Goal: Information Seeking & Learning: Learn about a topic

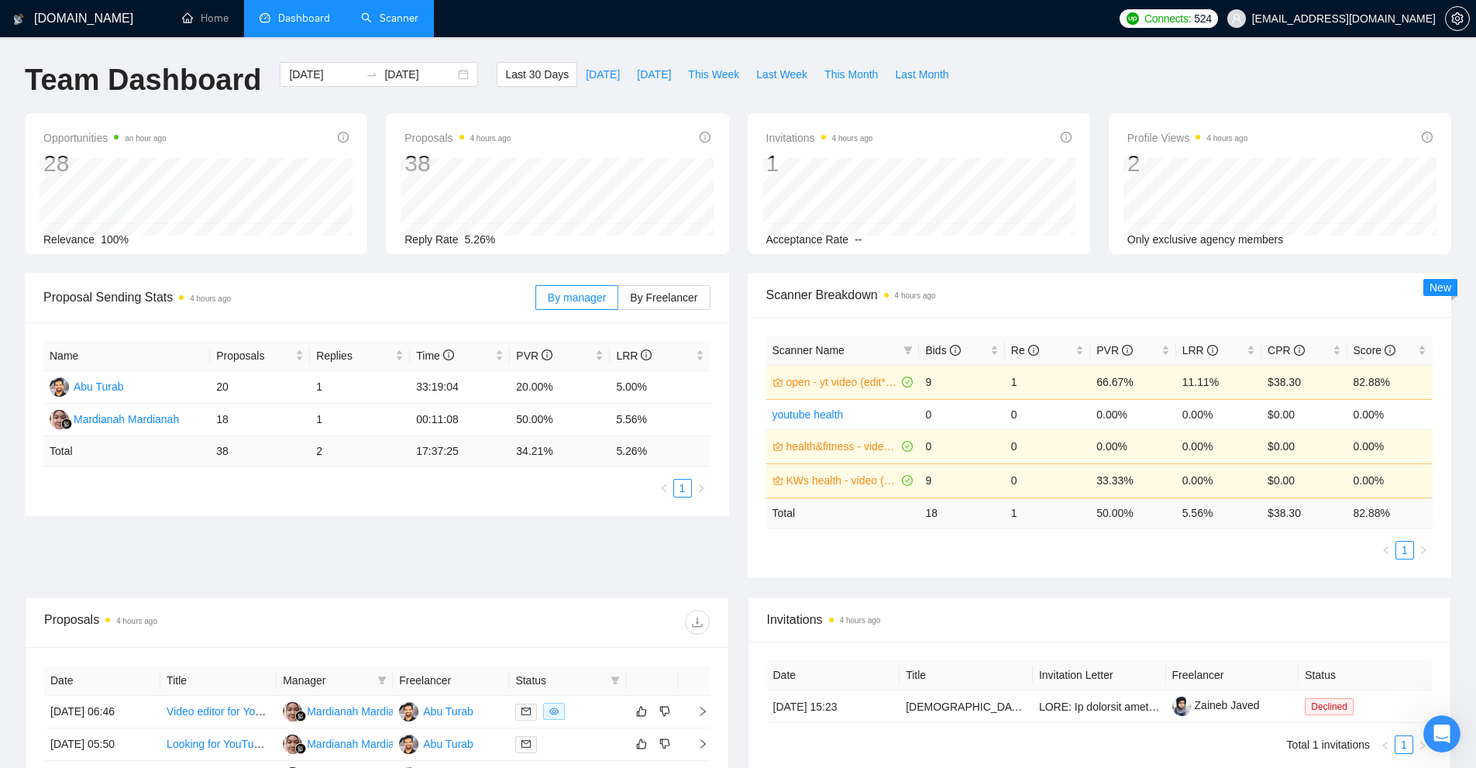
click at [384, 22] on link "Scanner" at bounding box center [389, 18] width 57 height 13
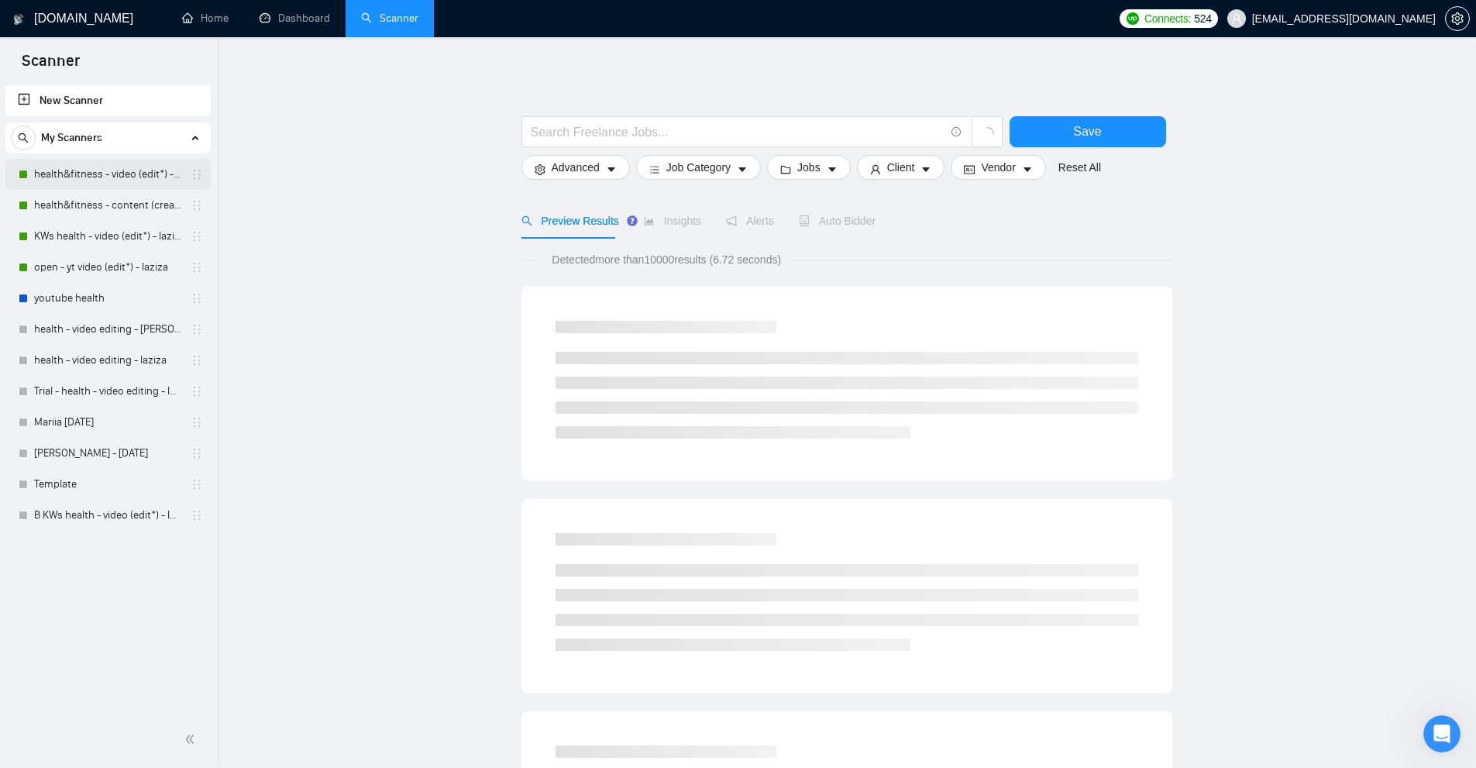
click at [98, 177] on link "health&fitness - video (edit*) - laziza" at bounding box center [107, 174] width 147 height 31
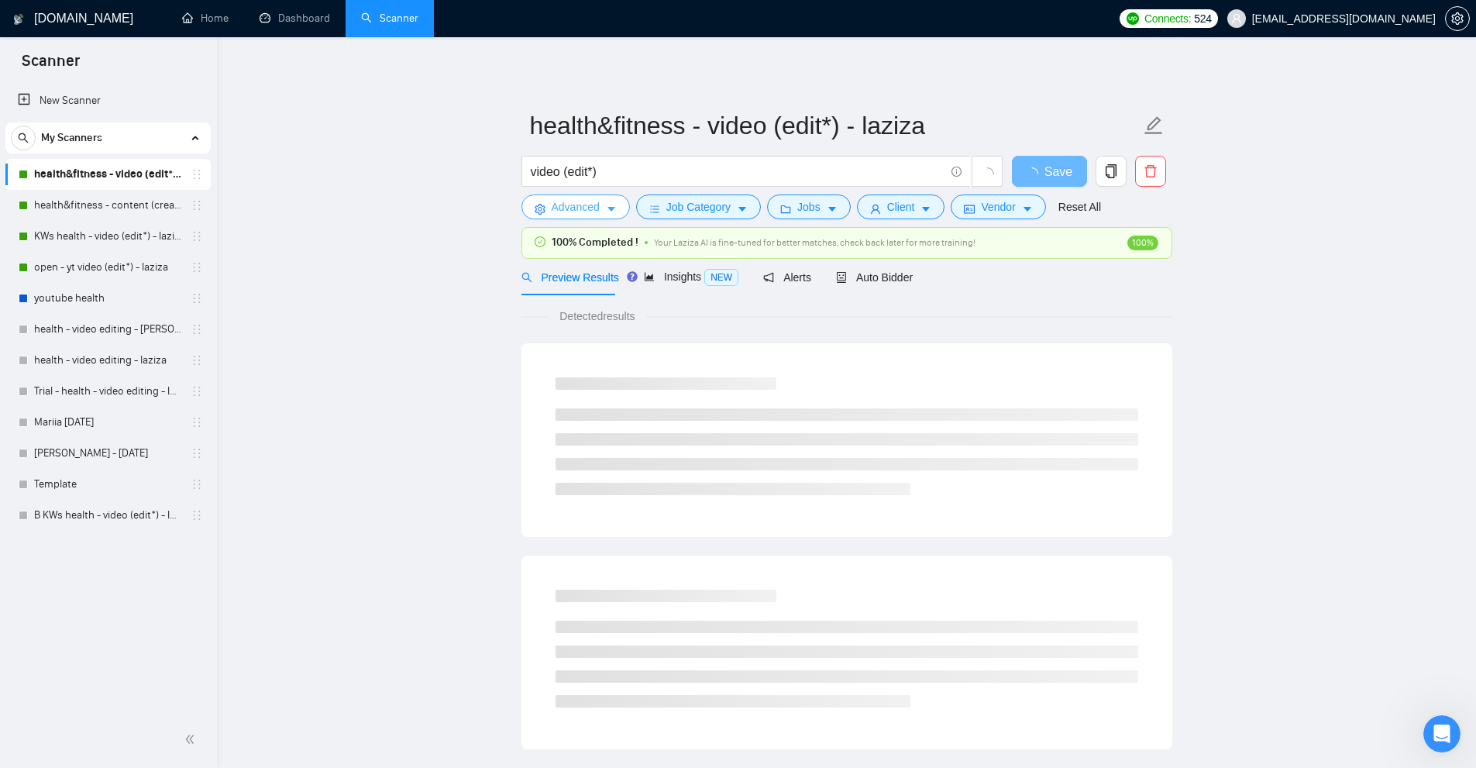
click at [573, 213] on span "Advanced" at bounding box center [576, 206] width 48 height 17
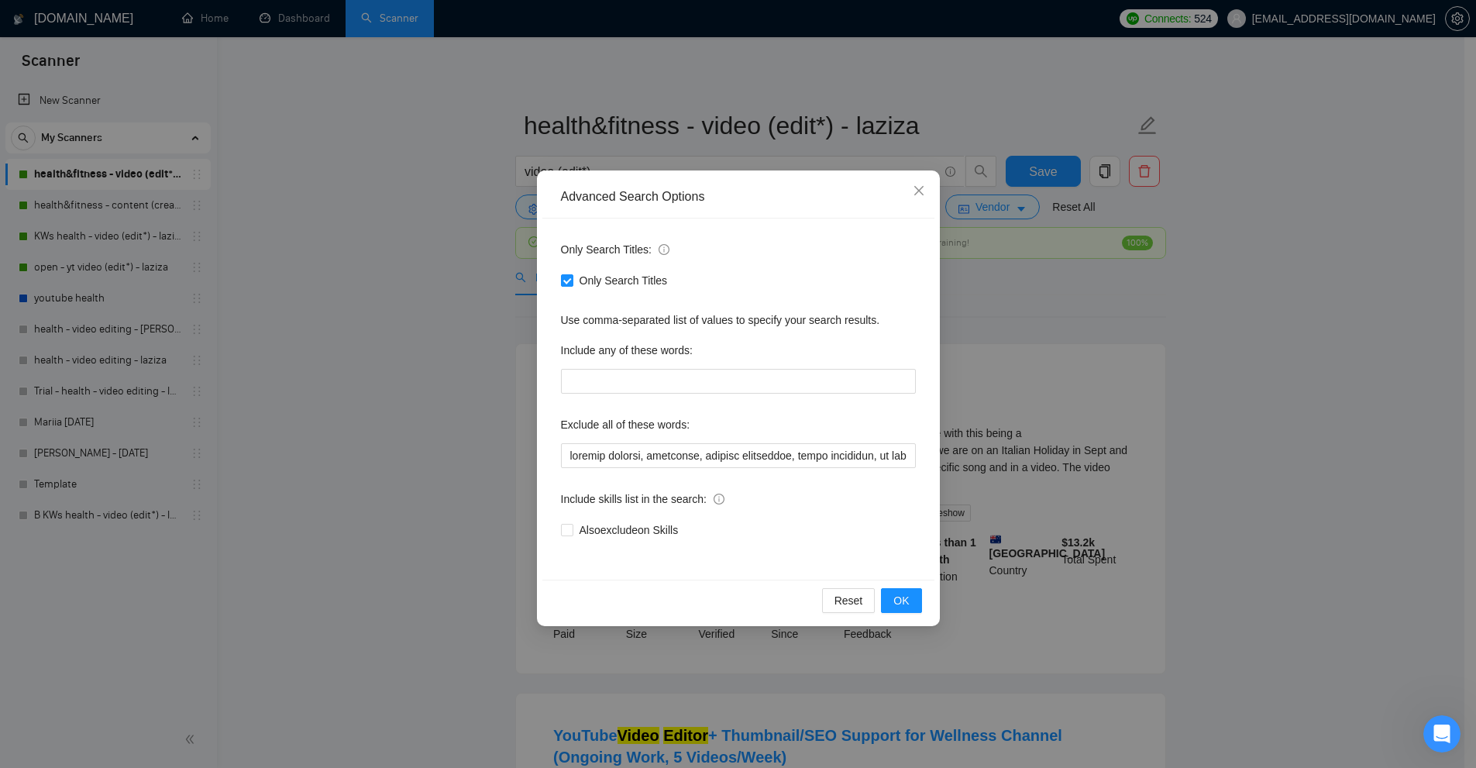
drag, startPoint x: 447, startPoint y: 246, endPoint x: 585, endPoint y: 5, distance: 277.7
click at [447, 245] on div "Advanced Search Options Only Search Titles: Only Search Titles Use comma-separa…" at bounding box center [738, 384] width 1476 height 768
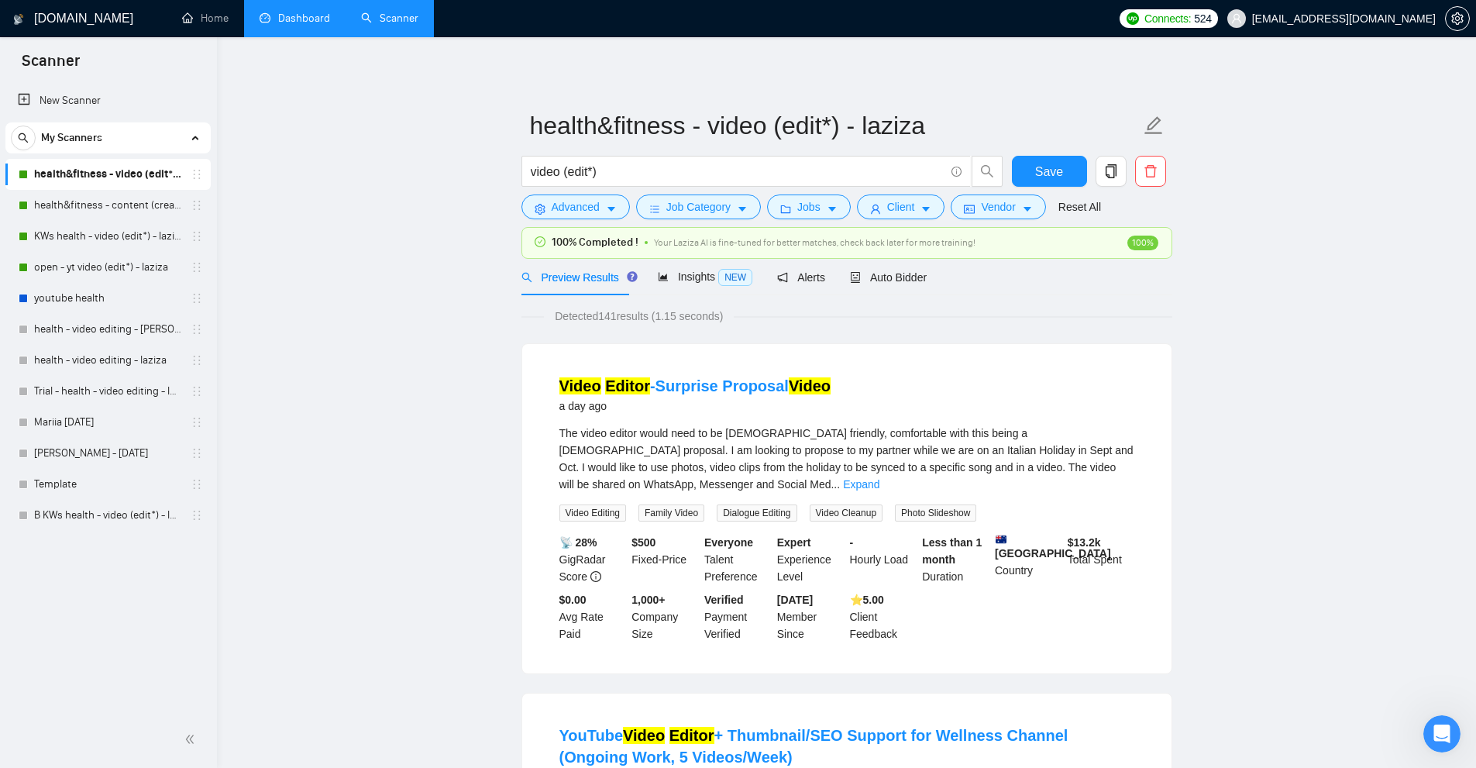
click at [320, 22] on link "Dashboard" at bounding box center [295, 18] width 71 height 13
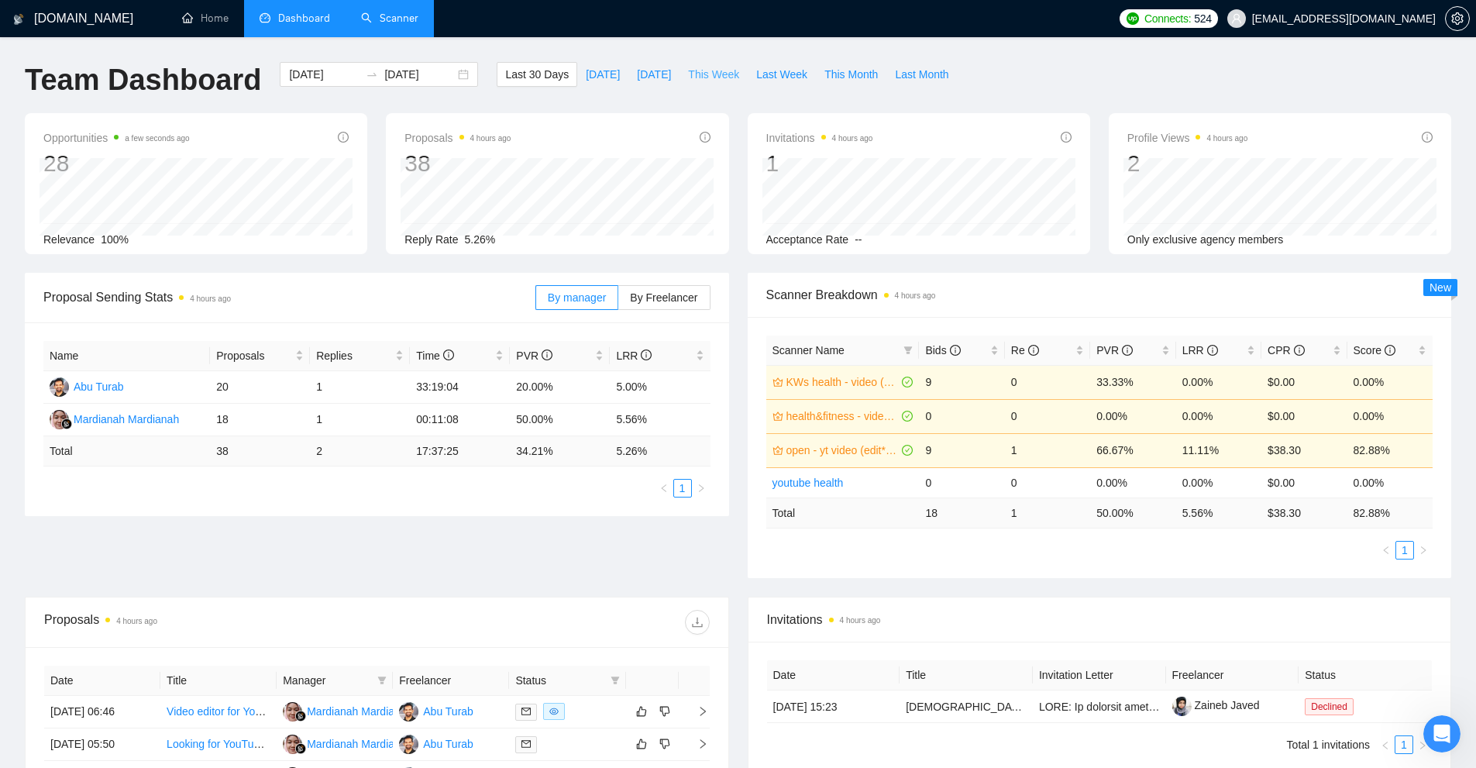
click at [698, 76] on span "This Week" at bounding box center [713, 74] width 51 height 17
type input "[DATE]"
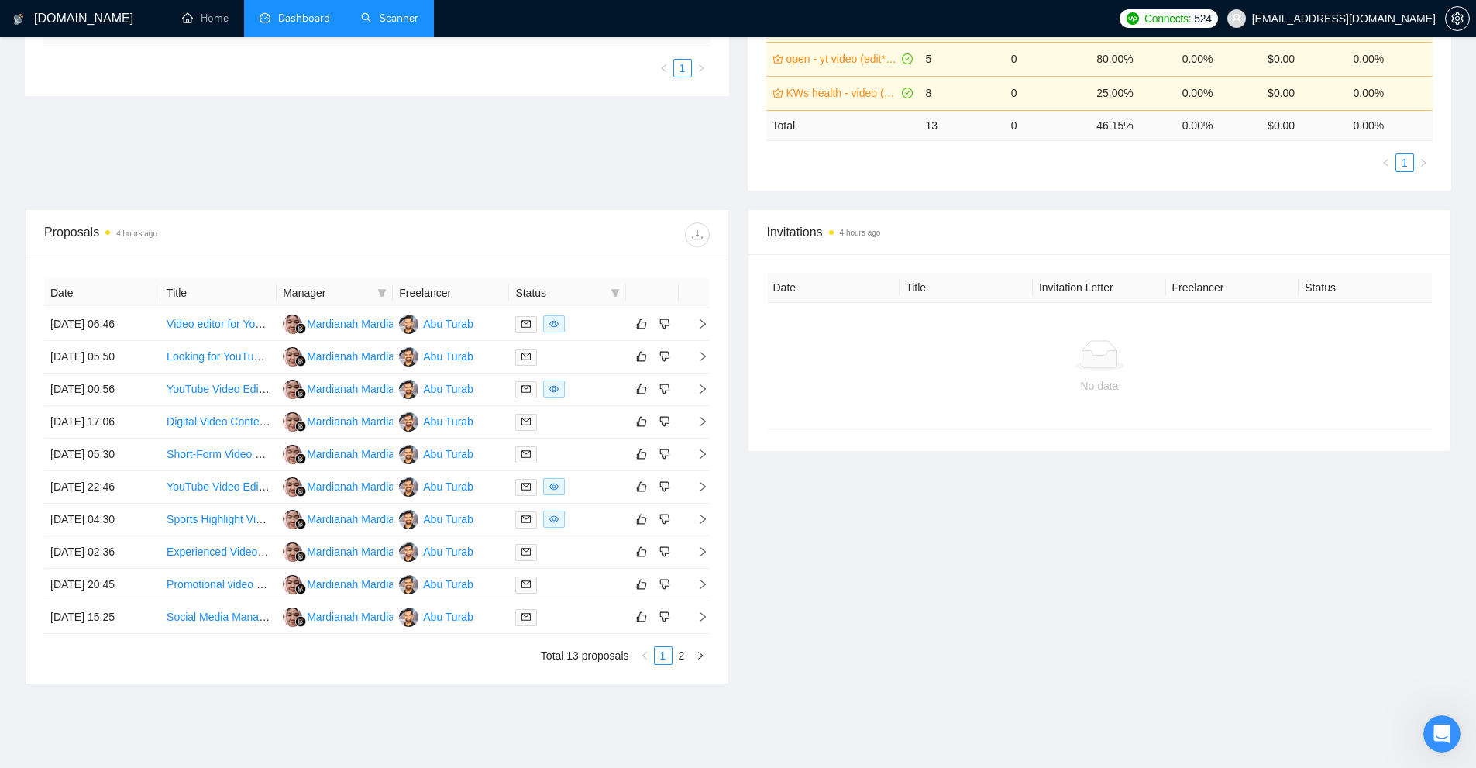
scroll to position [442, 0]
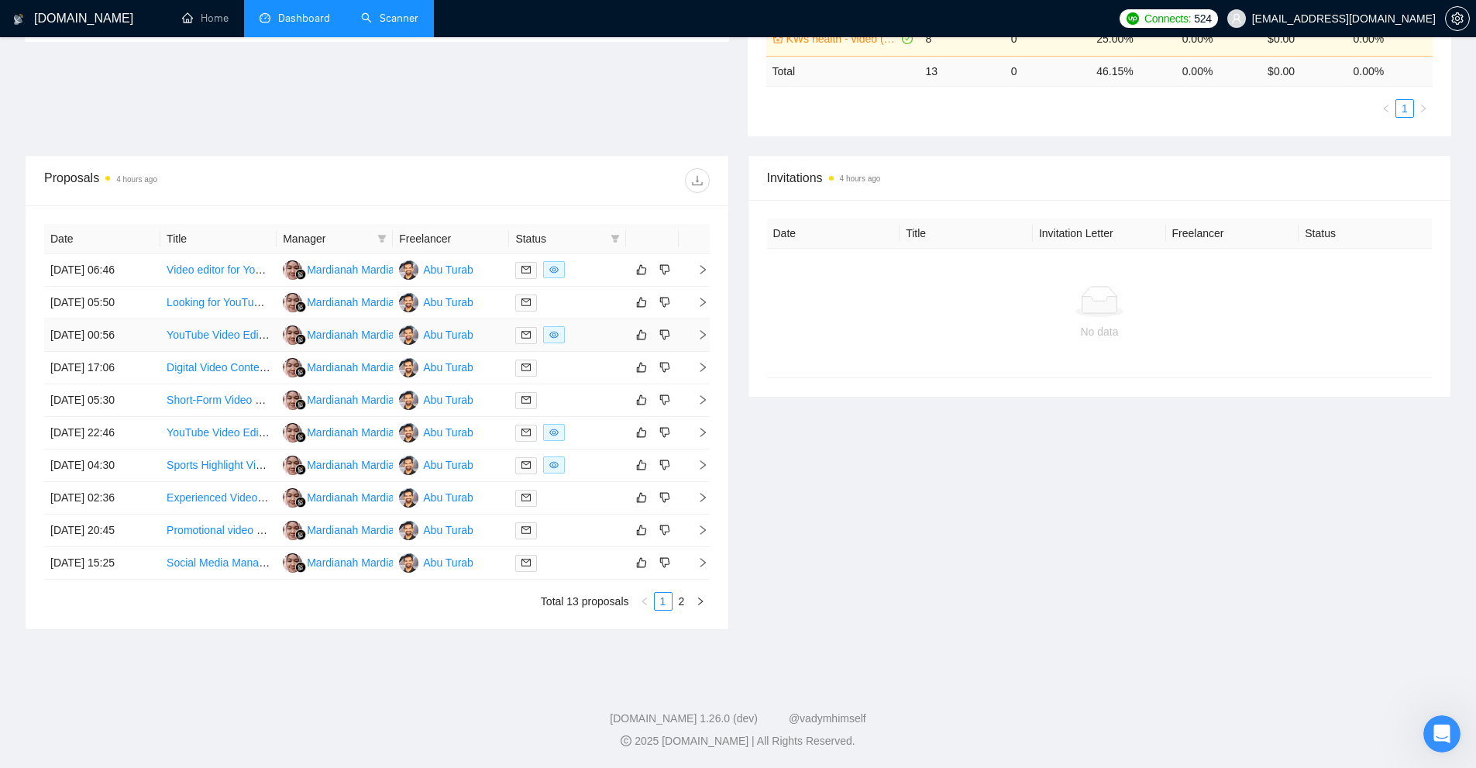
click at [580, 332] on div at bounding box center [567, 335] width 104 height 18
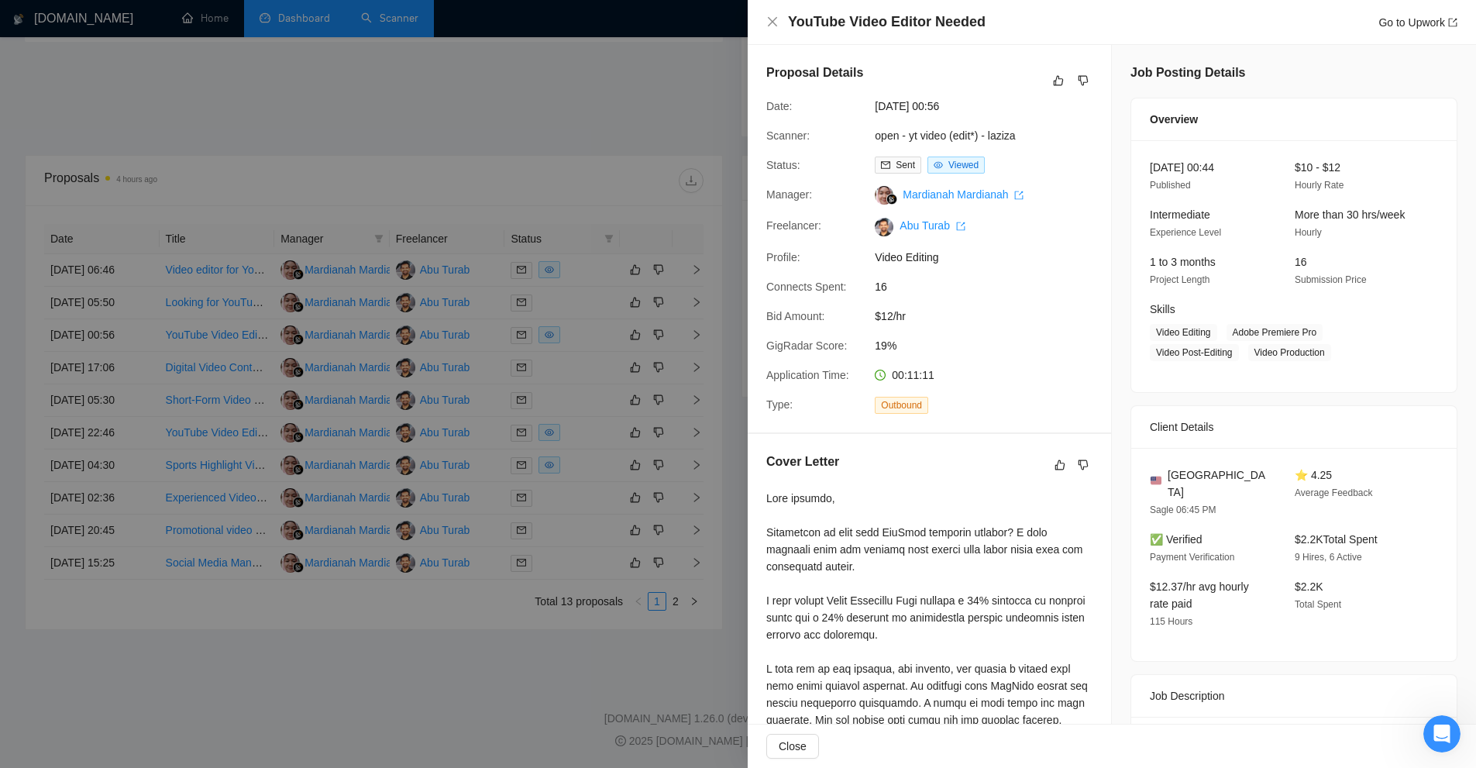
scroll to position [310, 0]
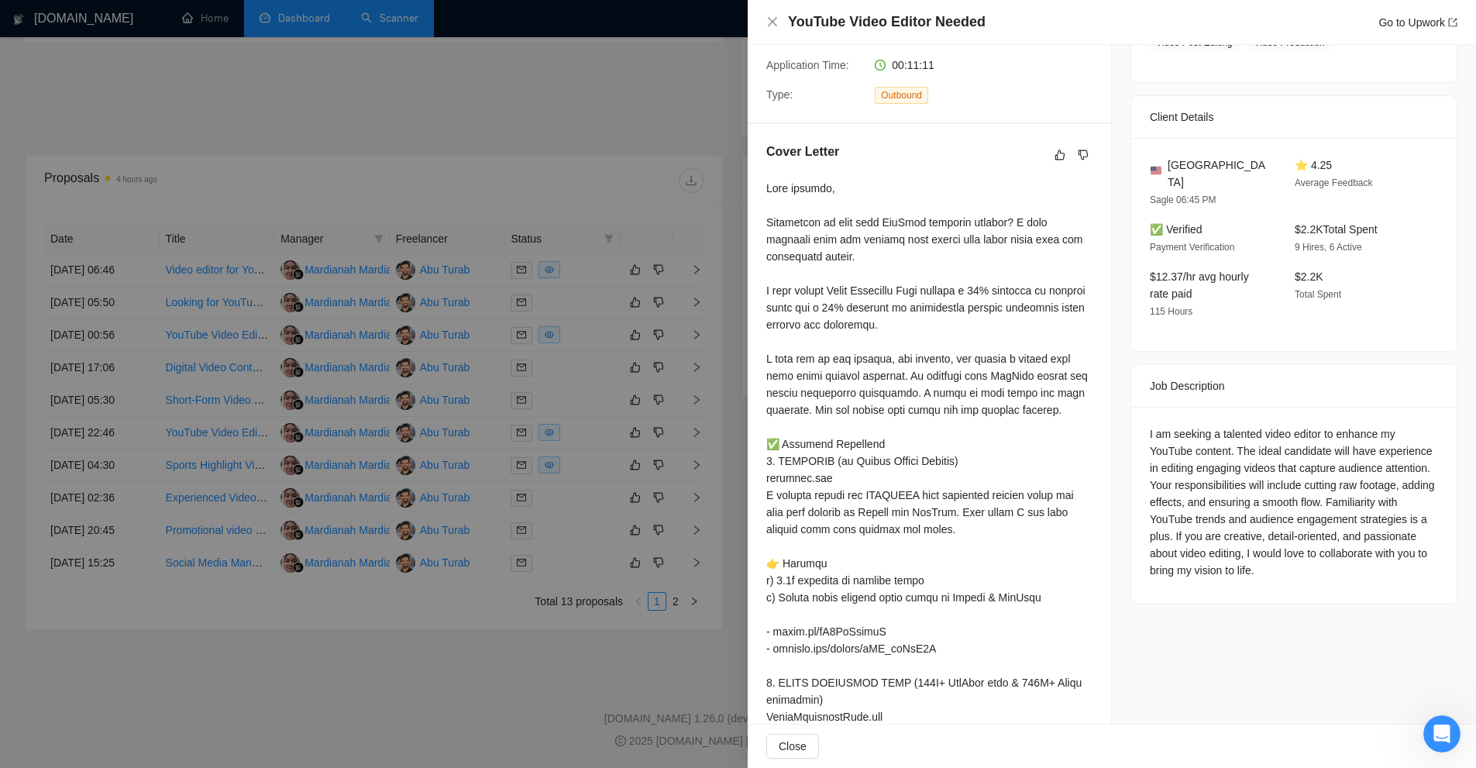
click at [628, 372] on div at bounding box center [738, 384] width 1476 height 768
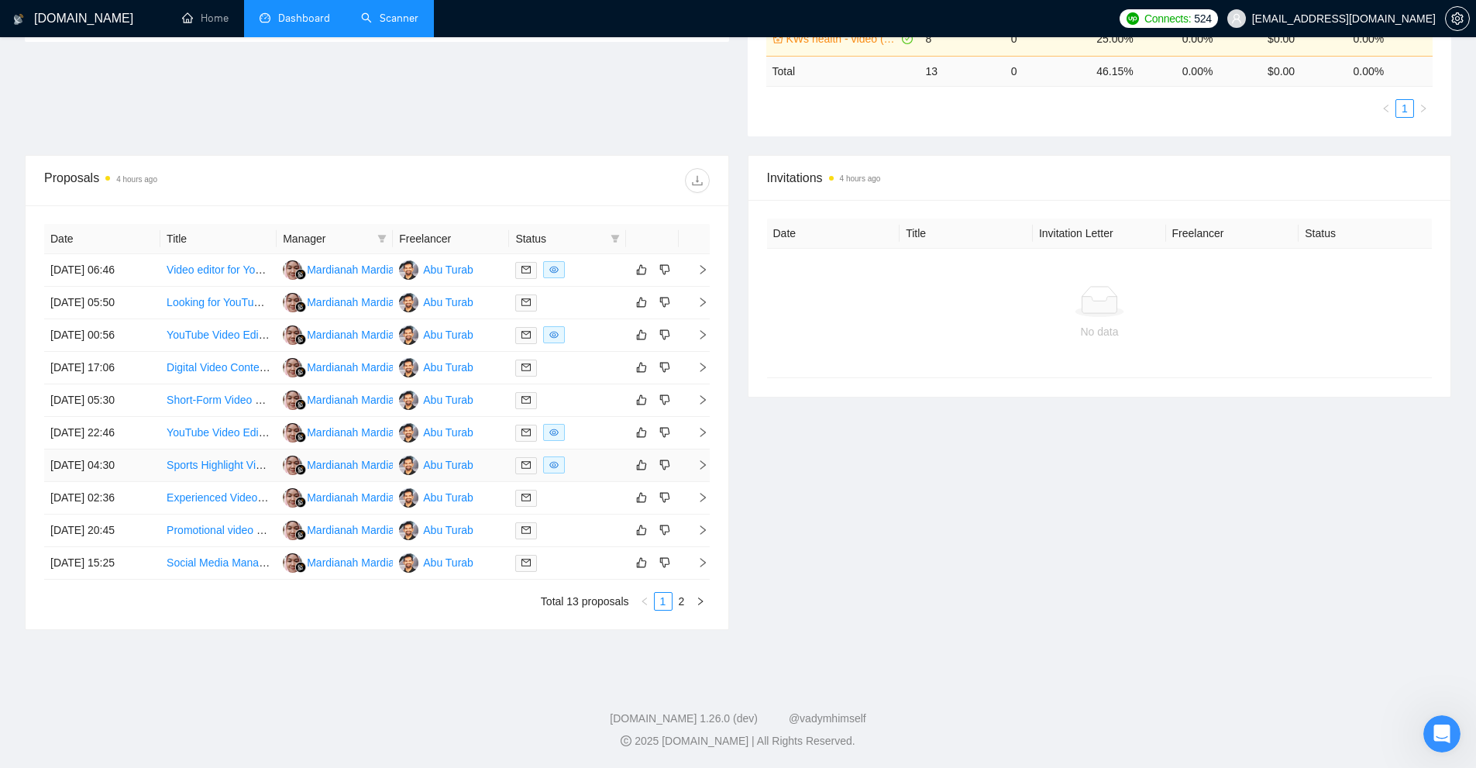
click at [575, 459] on div at bounding box center [567, 465] width 104 height 18
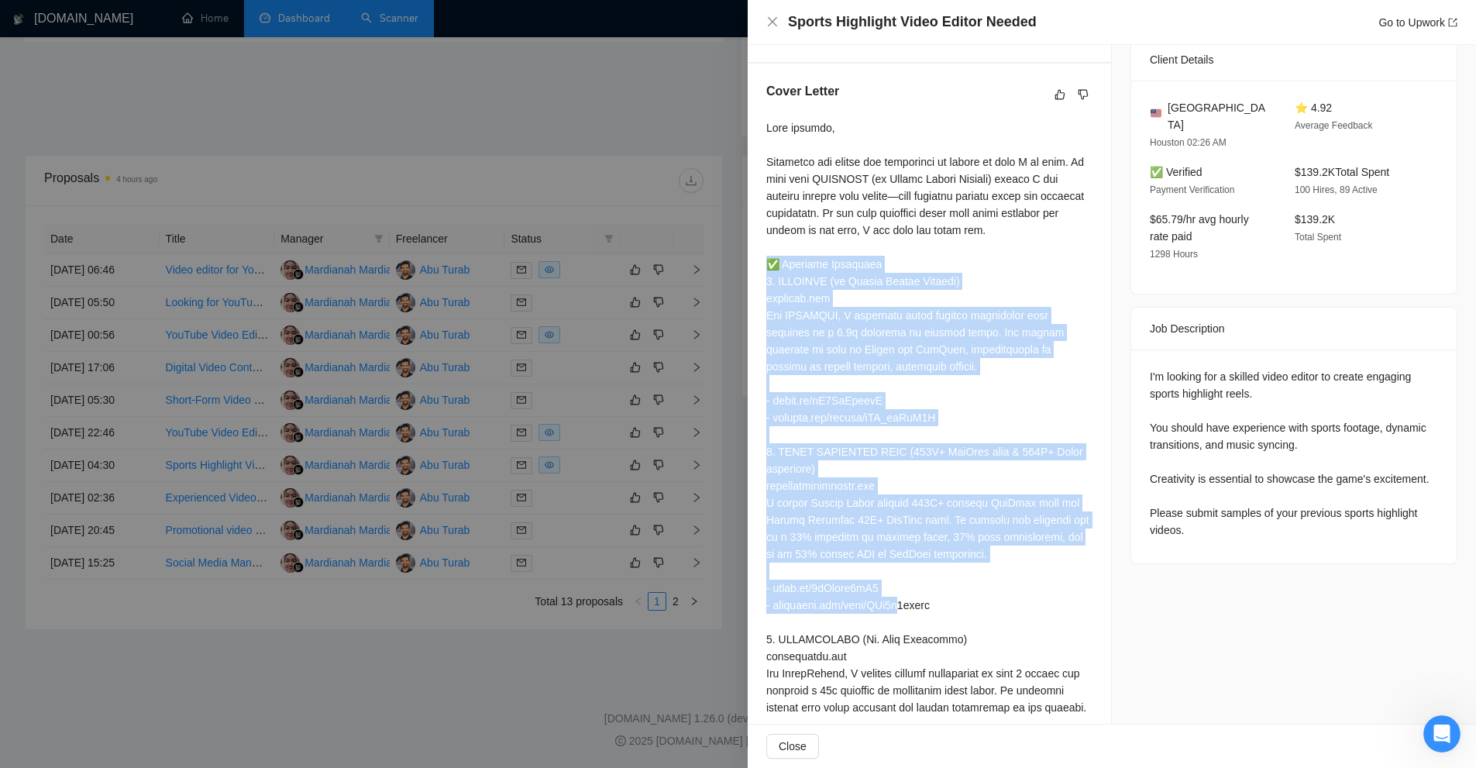
scroll to position [542, 0]
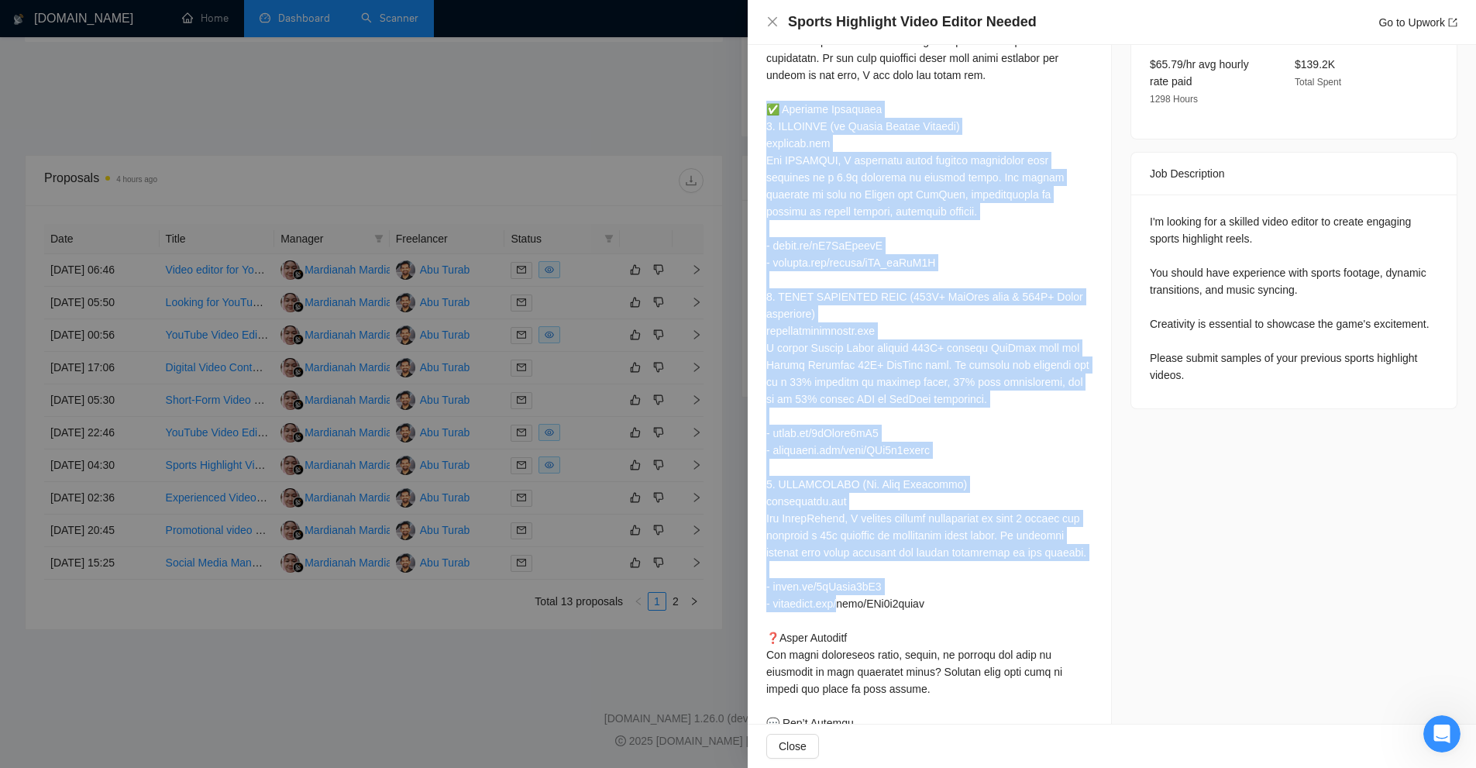
drag, startPoint x: 760, startPoint y: 277, endPoint x: 1000, endPoint y: 587, distance: 391.7
click at [1000, 587] on div "Cover Letter" at bounding box center [929, 375] width 363 height 933
click at [1000, 587] on div at bounding box center [929, 390] width 326 height 852
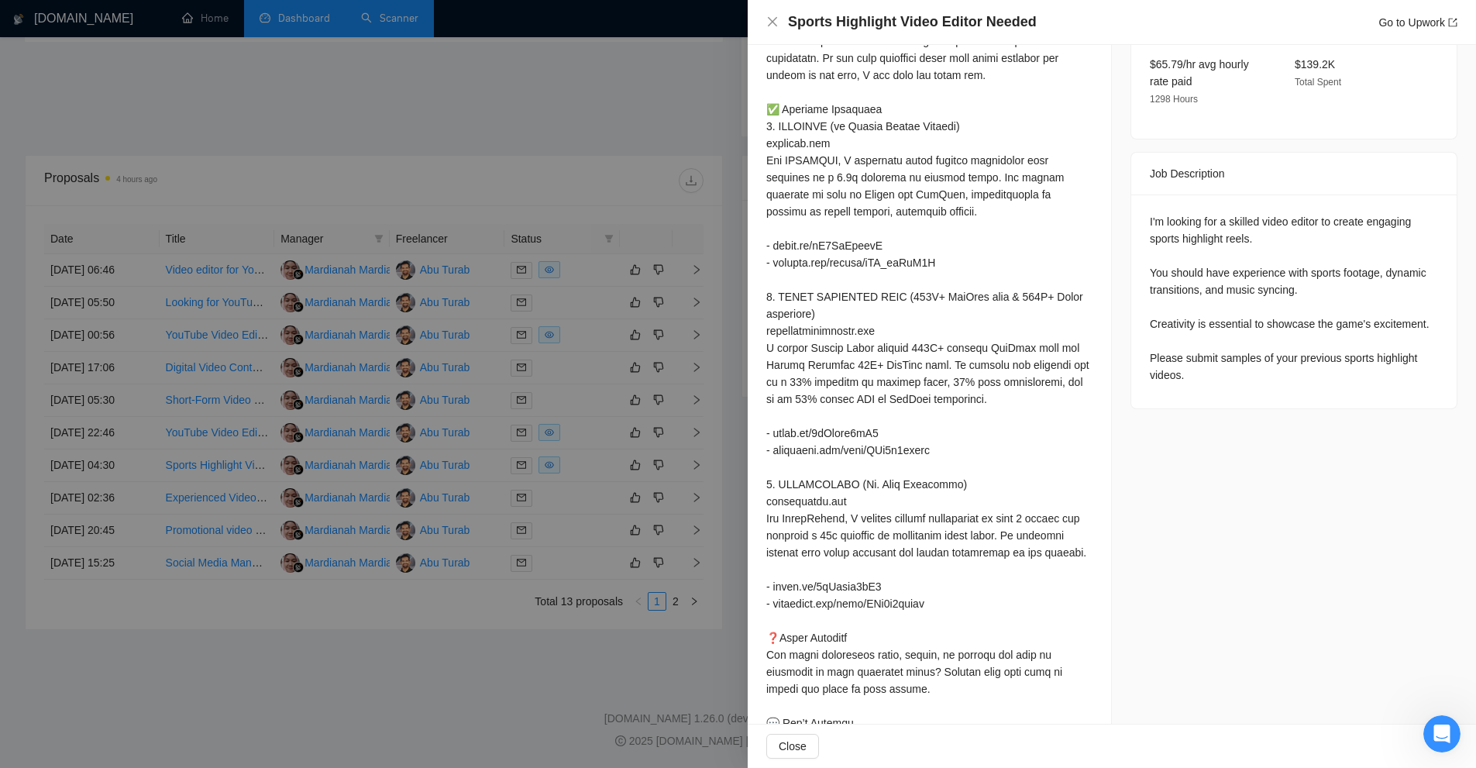
click at [673, 340] on div at bounding box center [738, 384] width 1476 height 768
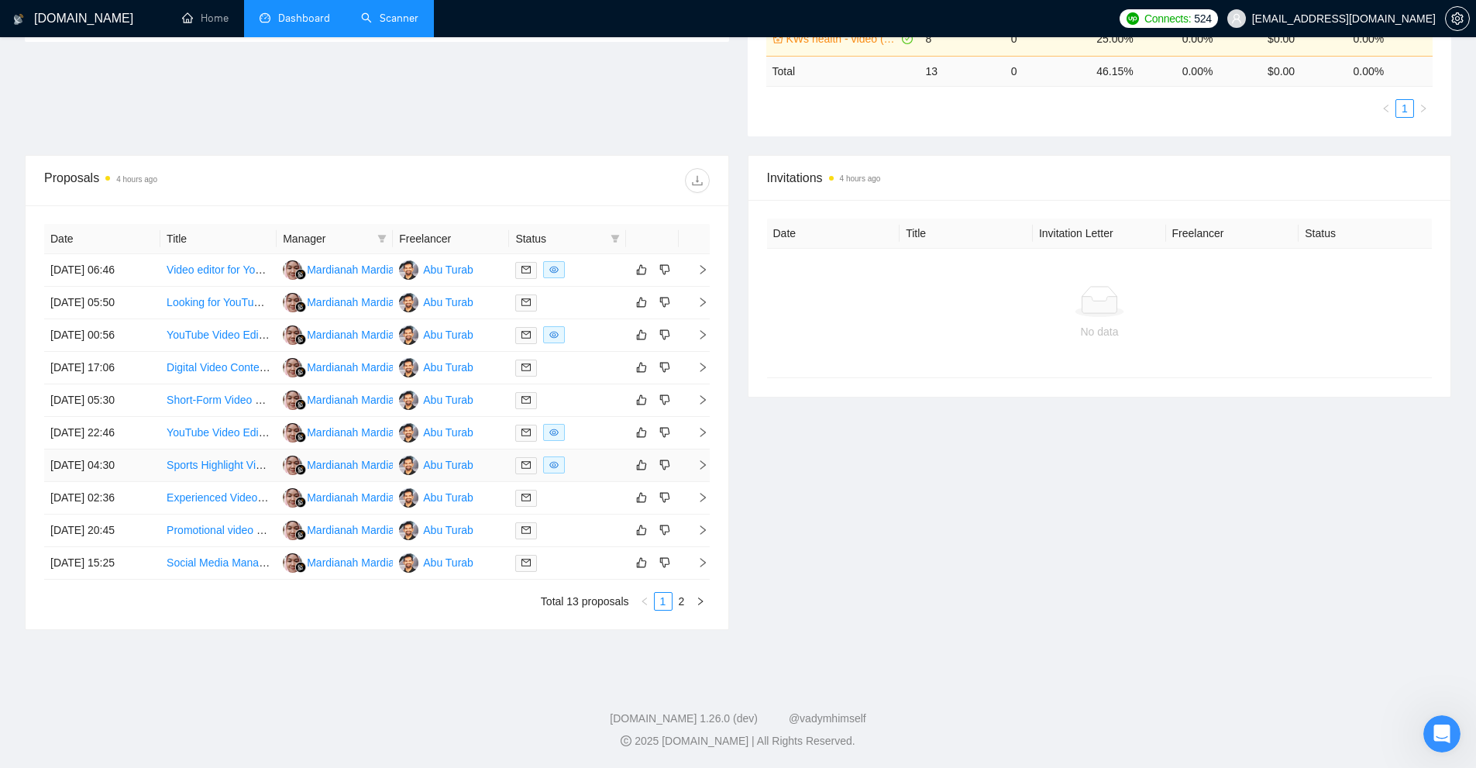
click at [579, 466] on div at bounding box center [567, 465] width 104 height 18
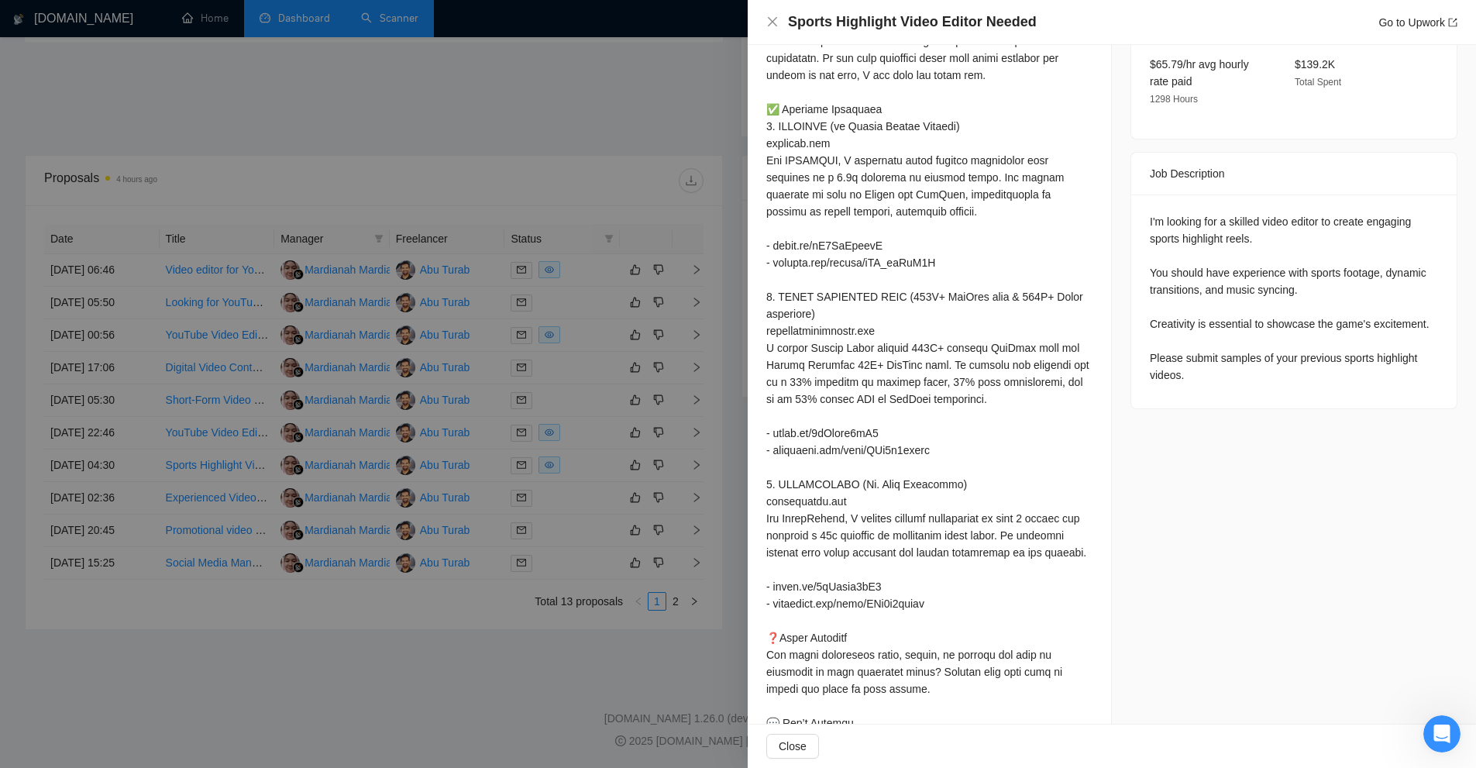
scroll to position [387, 0]
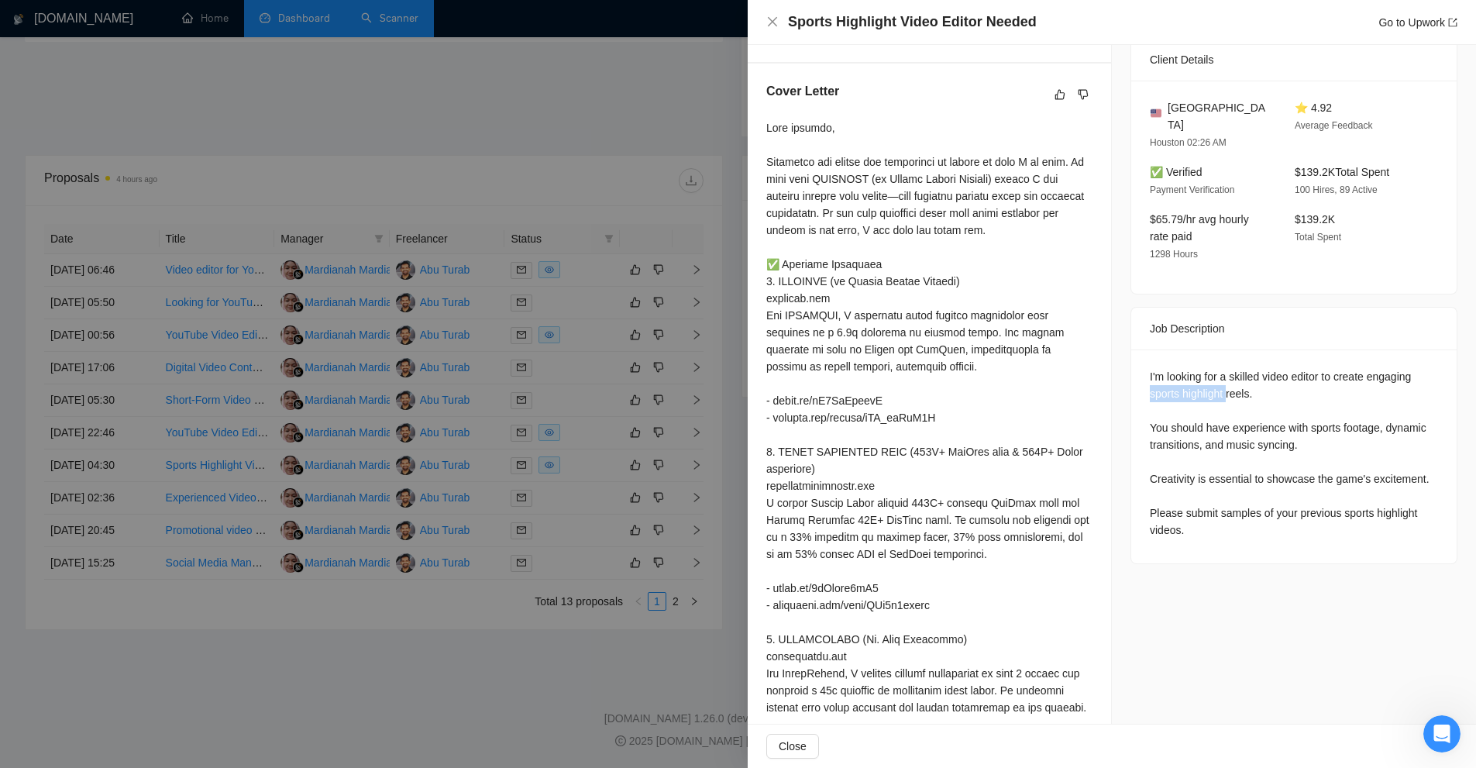
drag, startPoint x: 1145, startPoint y: 368, endPoint x: 1222, endPoint y: 377, distance: 78.0
click at [1222, 377] on div "I'm looking for a skilled video editor to create engaging sports highlight reel…" at bounding box center [1294, 453] width 288 height 170
click at [704, 212] on div at bounding box center [738, 384] width 1476 height 768
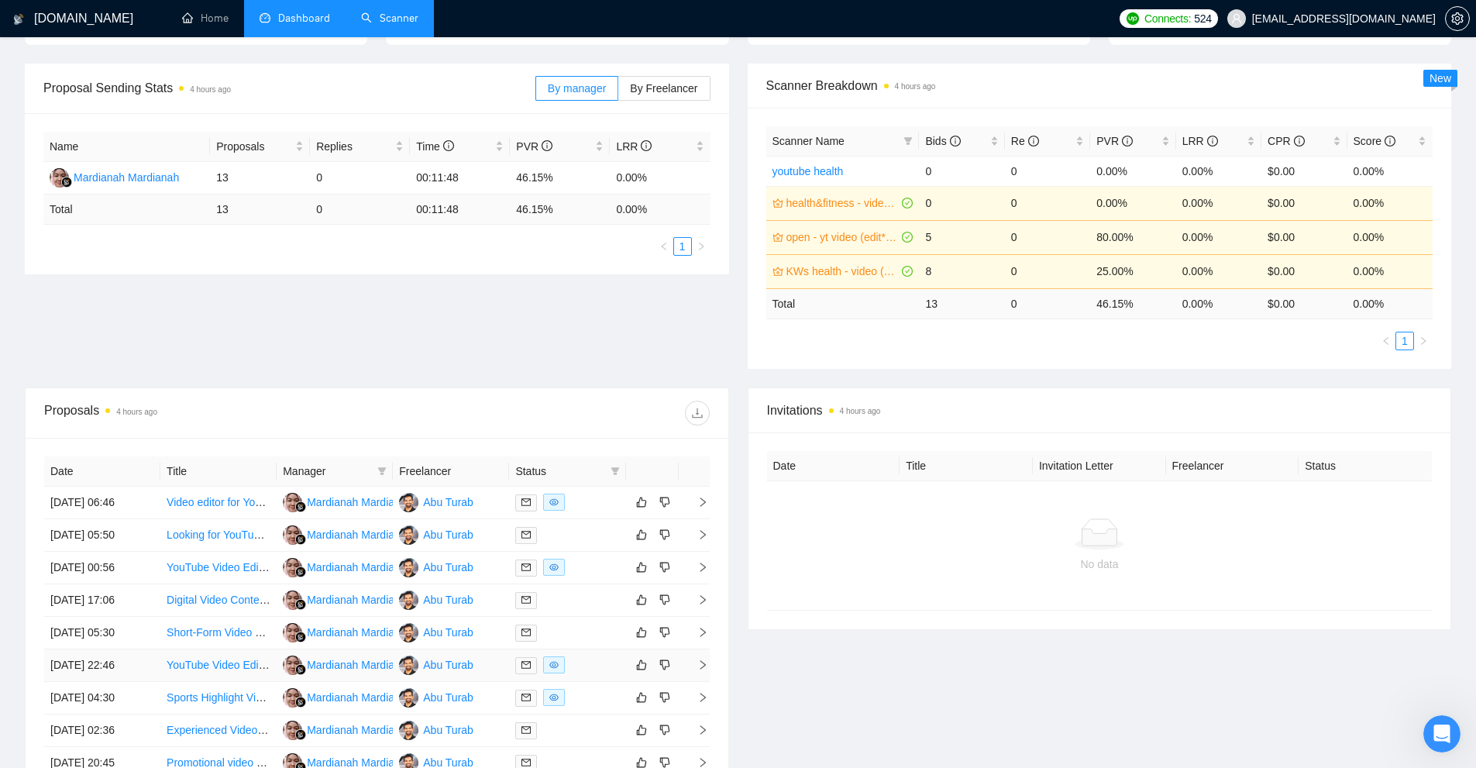
scroll to position [364, 0]
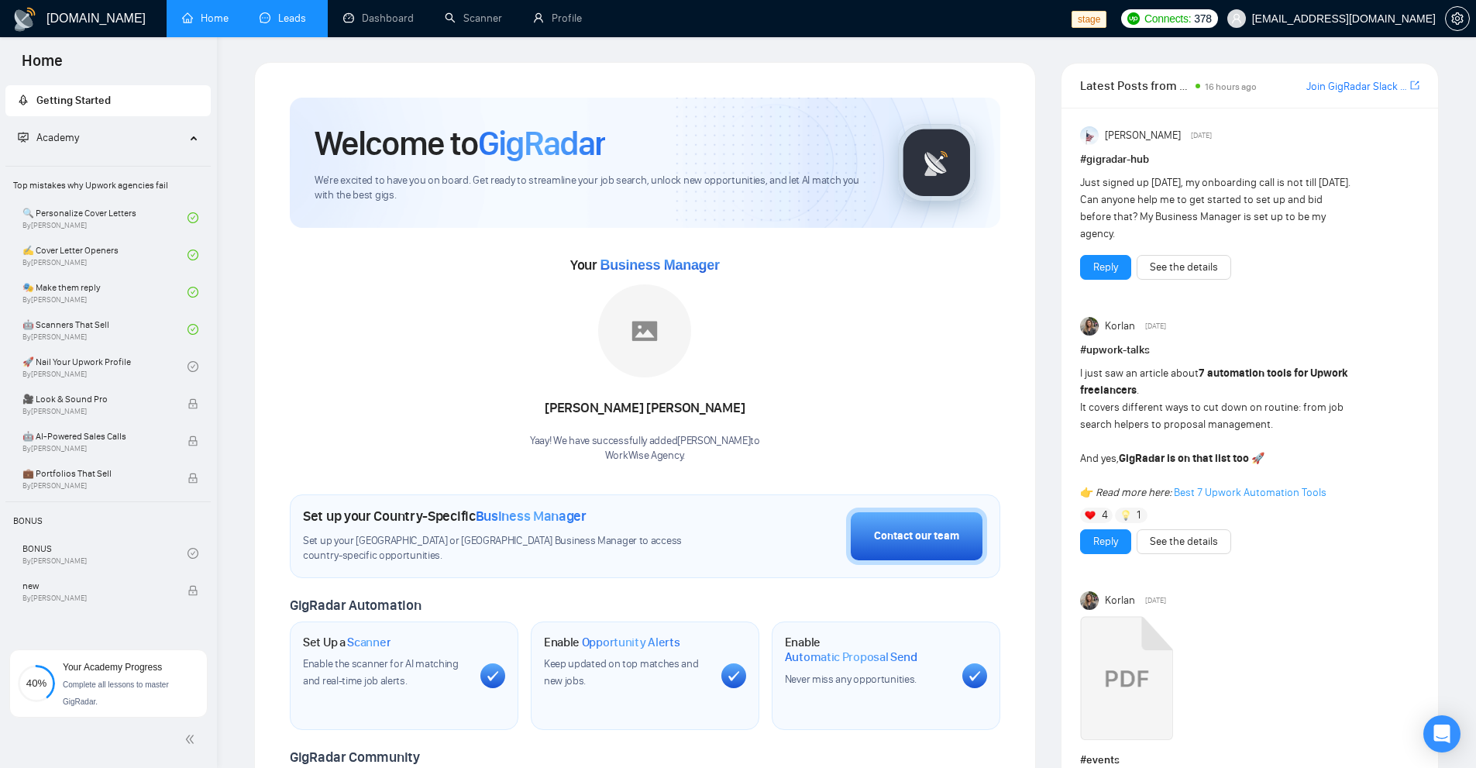
click at [292, 22] on link "Leads" at bounding box center [286, 18] width 53 height 13
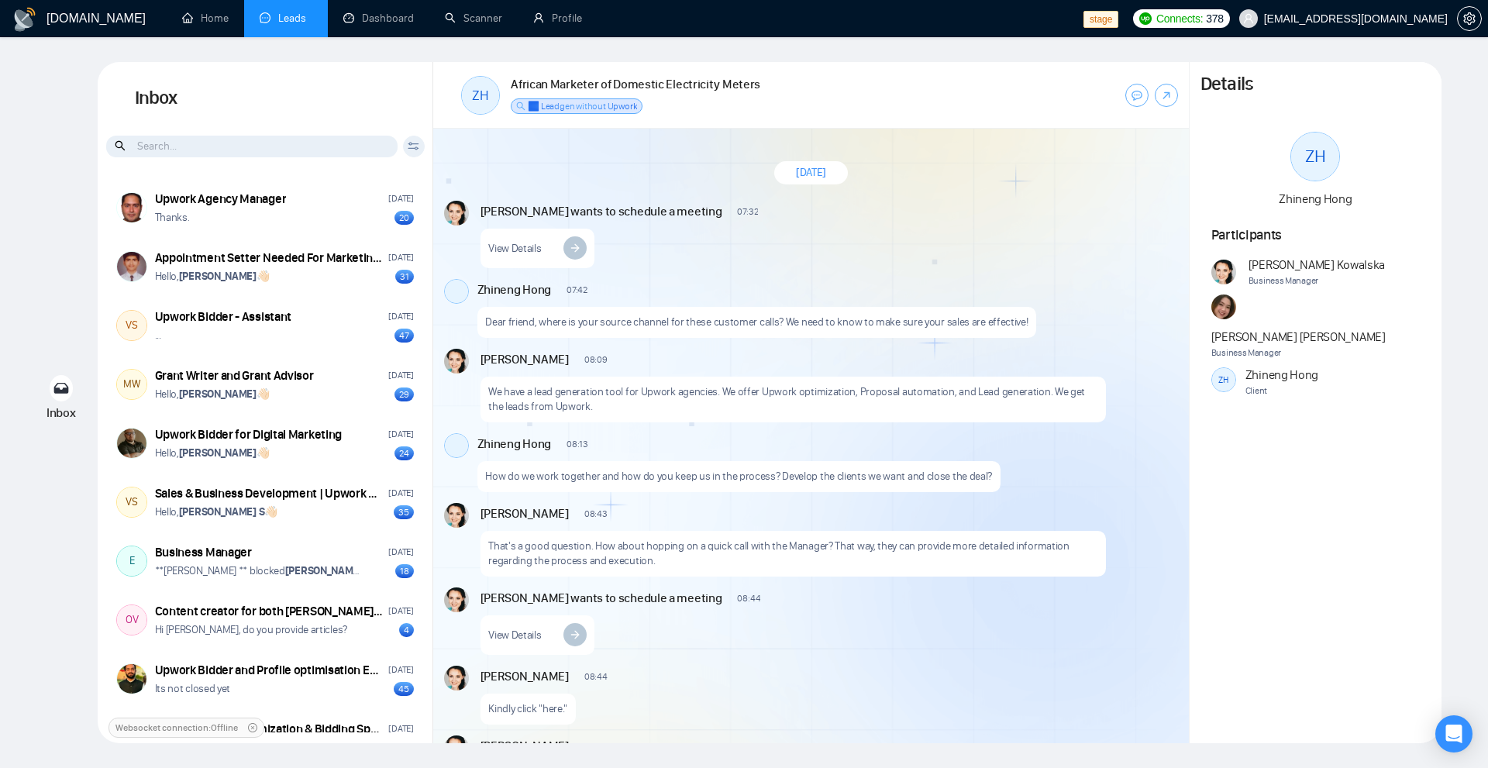
scroll to position [1543, 0]
